Goal: Find specific page/section: Find specific page/section

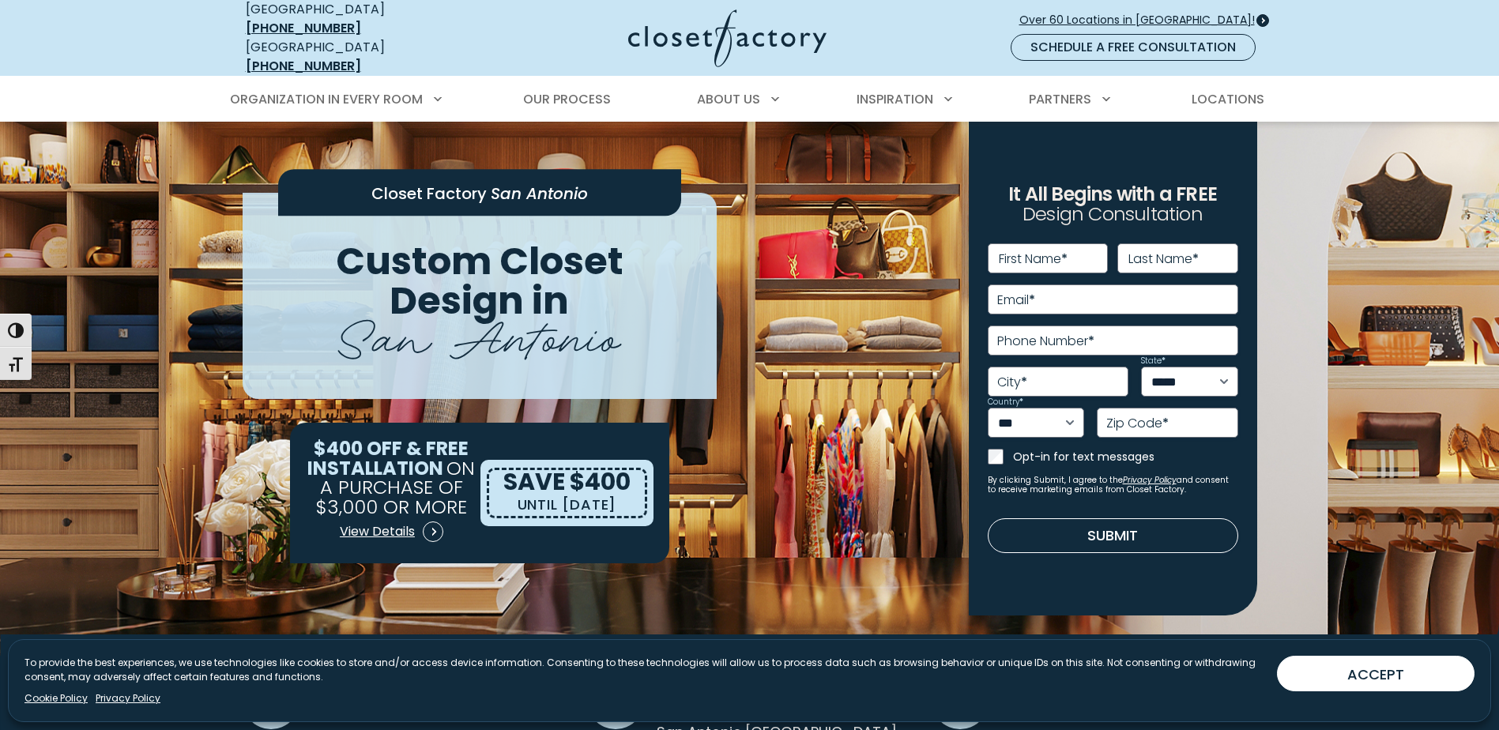
click at [1152, 16] on span "Over 60 Locations in [GEOGRAPHIC_DATA]!" at bounding box center [1143, 20] width 248 height 17
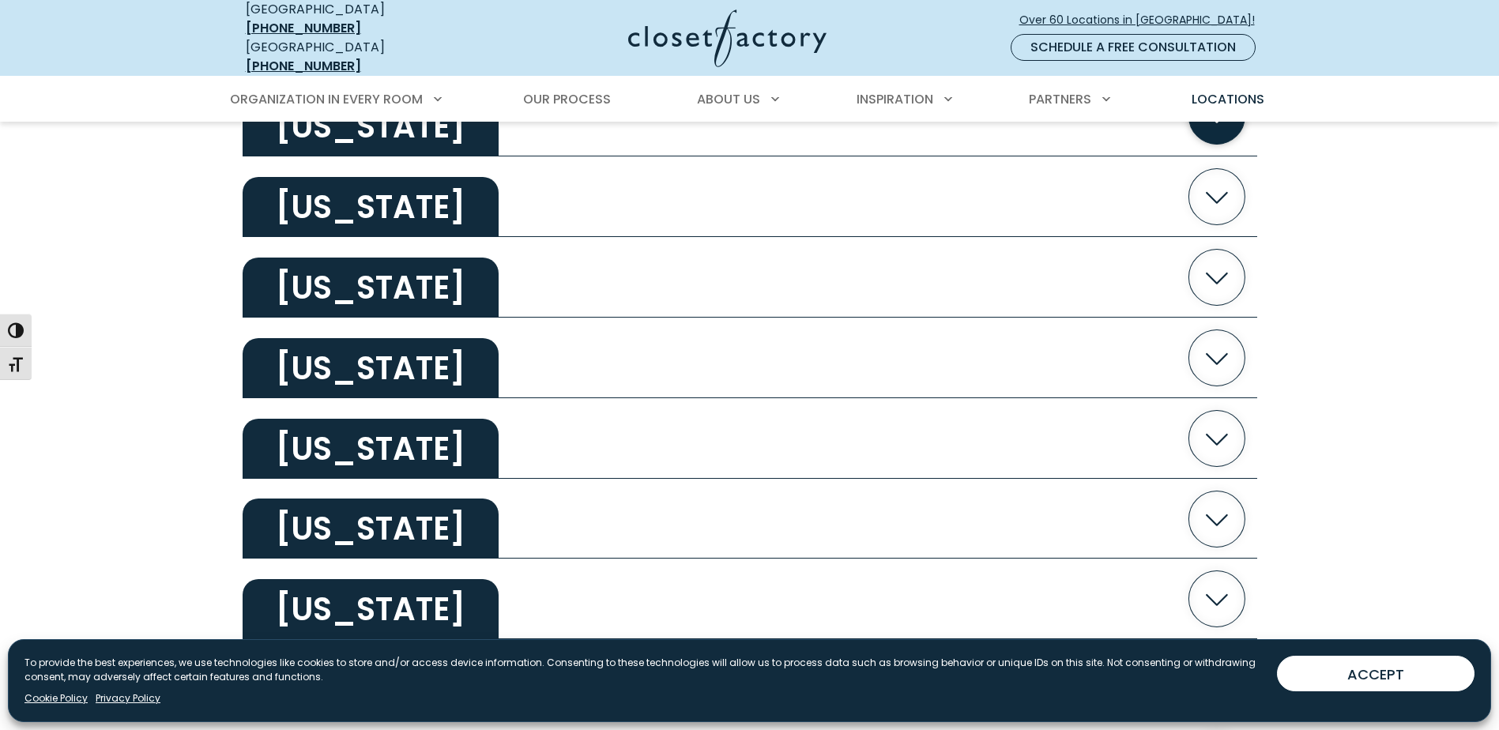
scroll to position [3002, 0]
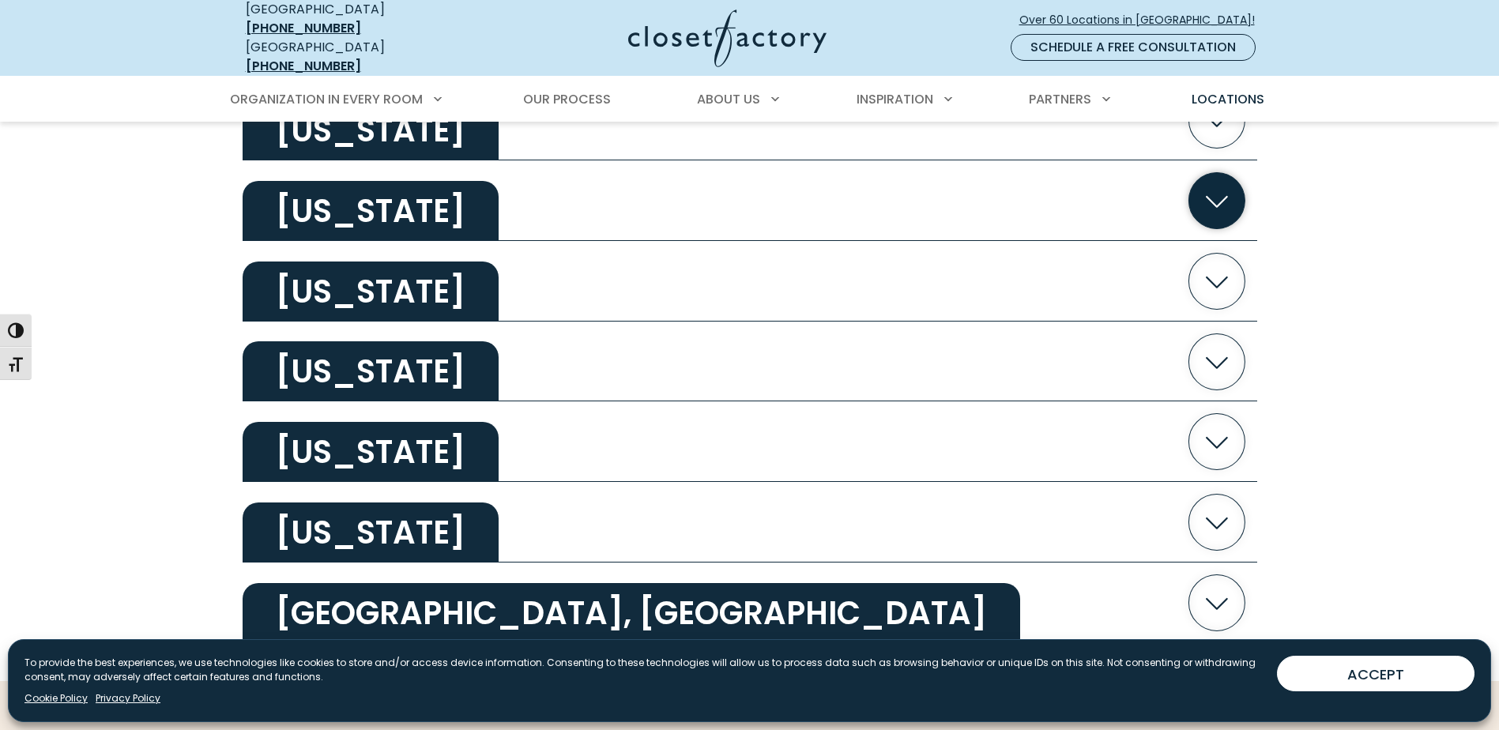
click at [1222, 208] on icon "button" at bounding box center [1216, 202] width 22 height 12
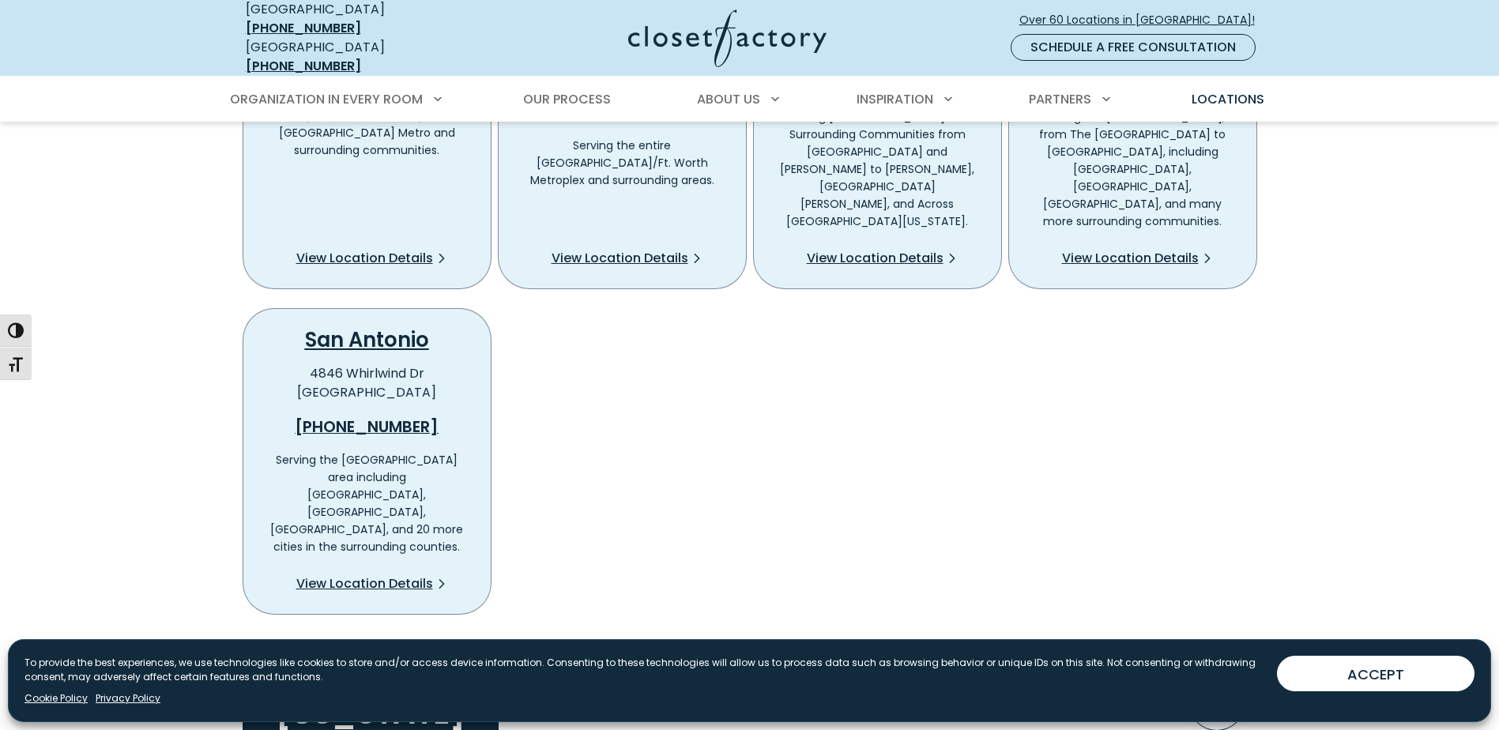
scroll to position [3397, 0]
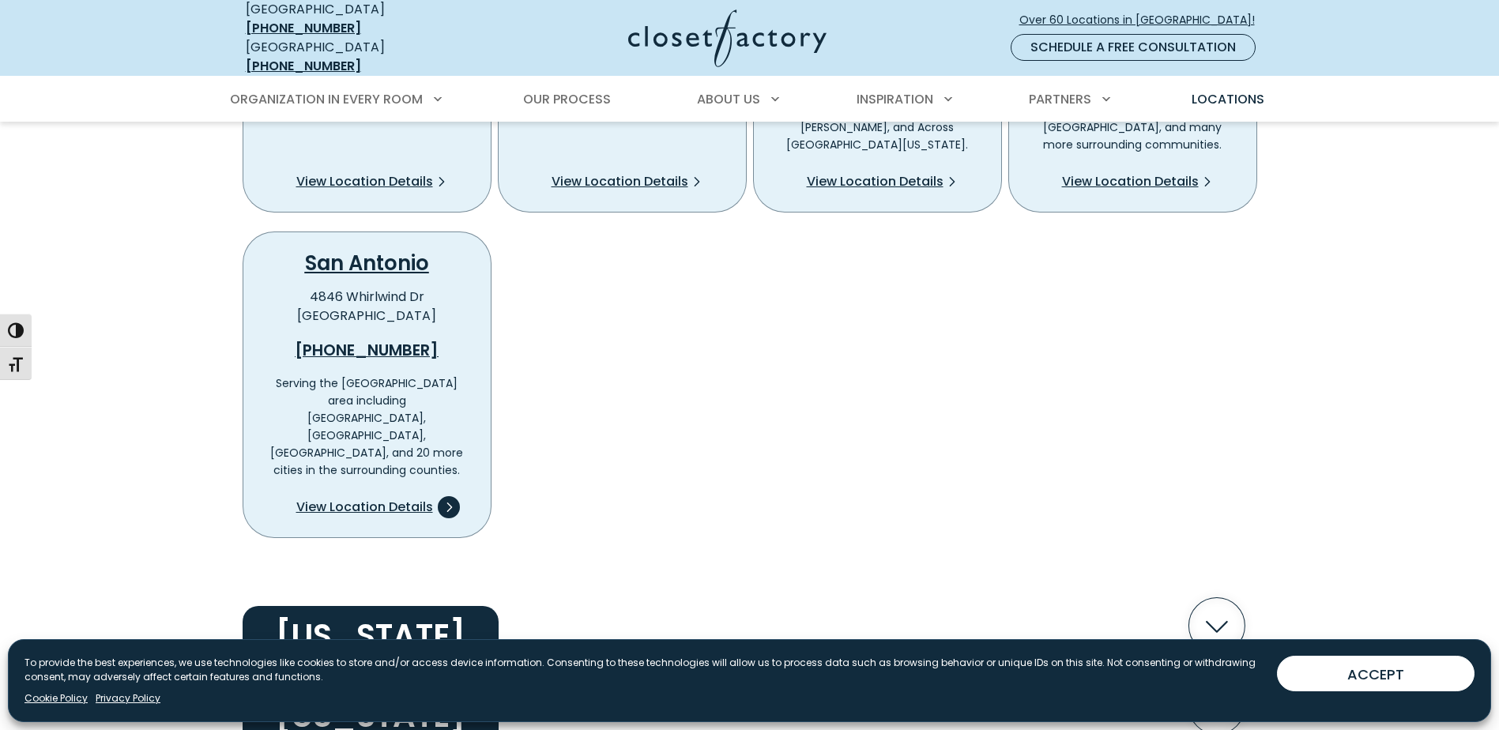
click at [322, 517] on span "View Location Details" at bounding box center [364, 507] width 137 height 19
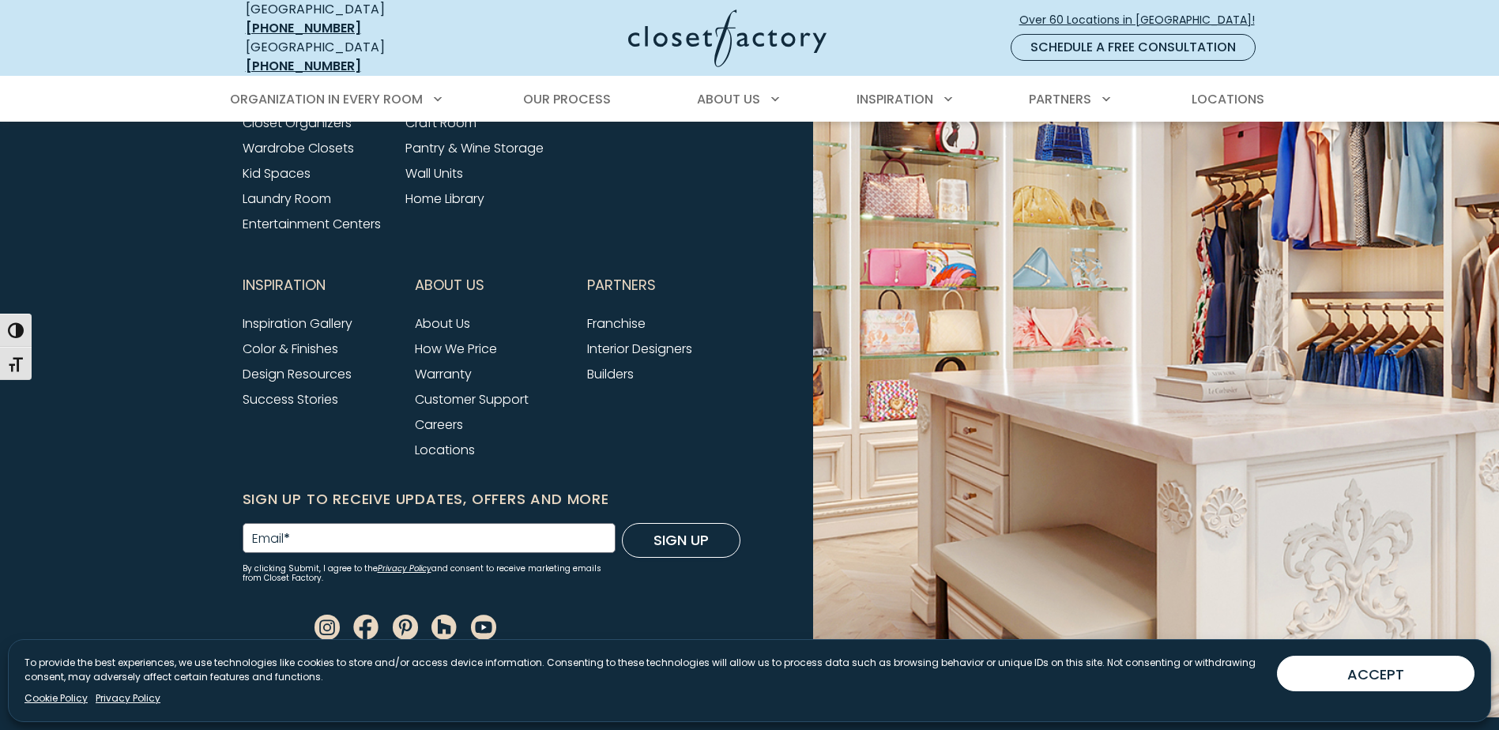
scroll to position [5536, 0]
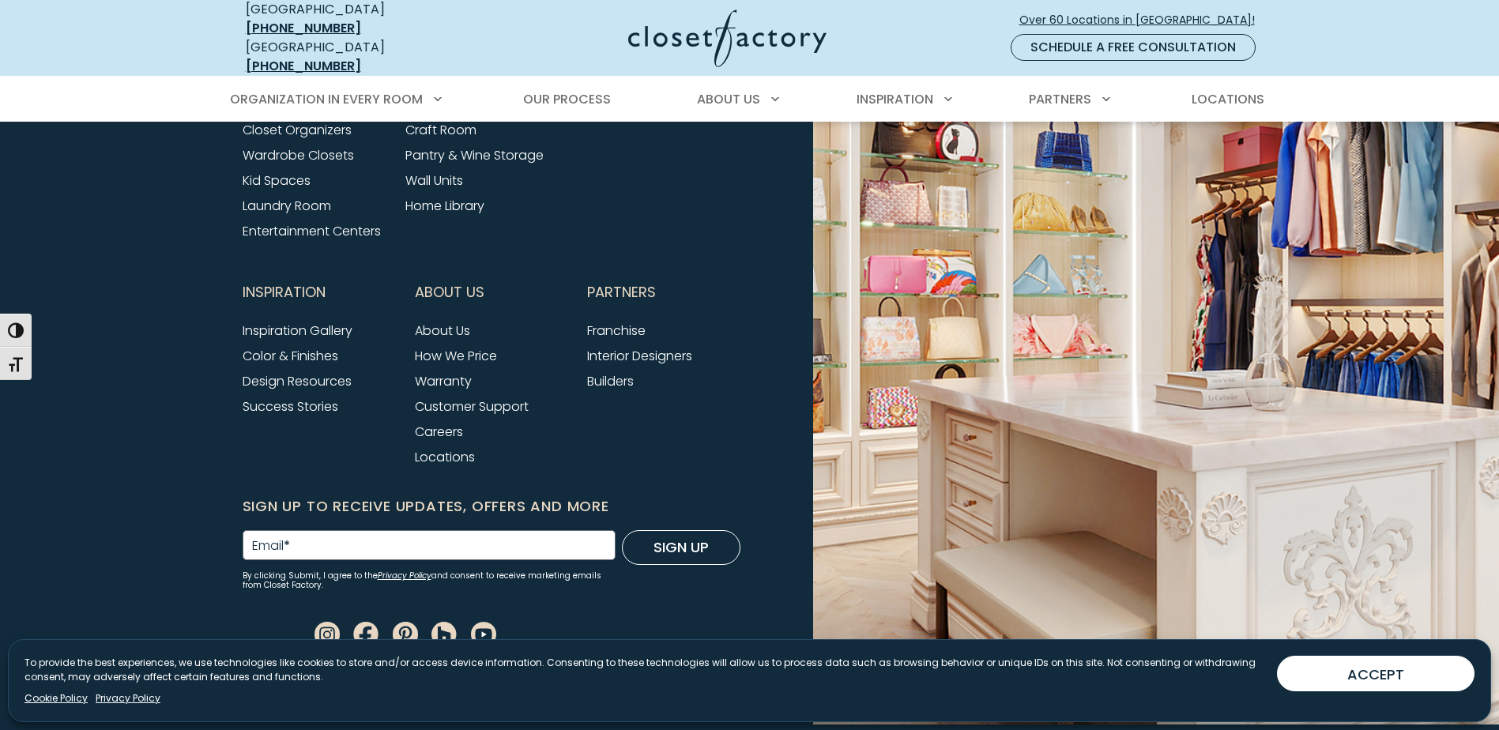
scroll to position [5536, 0]
